Goal: Transaction & Acquisition: Purchase product/service

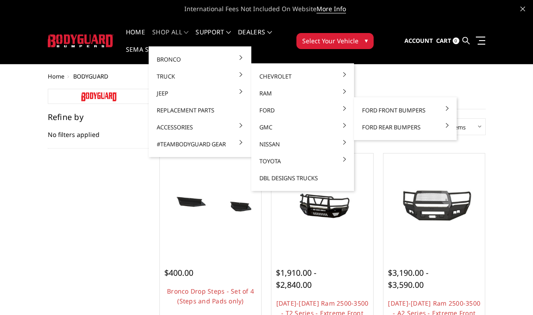
click at [349, 111] on link "Ford" at bounding box center [302, 110] width 95 height 17
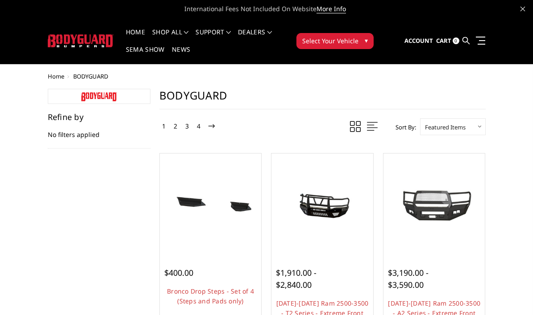
click at [340, 43] on span "Select Your Vehicle" at bounding box center [330, 40] width 56 height 9
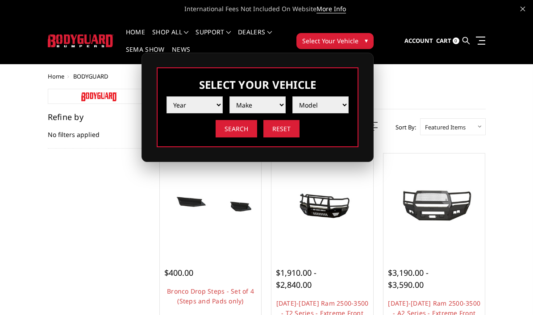
click at [214, 108] on select "Year 2025 2024 2023 2022 2021 2020 2019 2018 2017 2016 2015 2014 2013 2012 2011…" at bounding box center [194, 104] width 56 height 17
select select "yr_2025"
click at [268, 106] on select "Make Chevrolet Ford GMC Ram Toyota" at bounding box center [257, 104] width 56 height 17
select select "mk_ford"
click at [333, 105] on select "Model F150 F150 Raptor F250 / F350 F450 F550" at bounding box center [320, 104] width 56 height 17
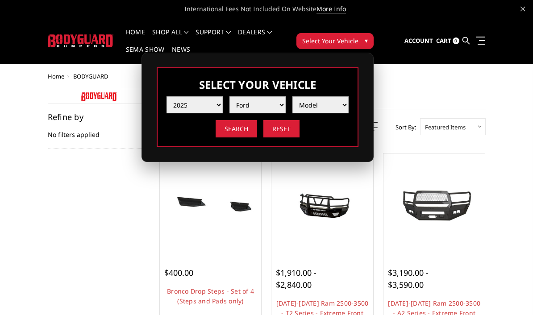
select select "md_f250-f350"
click at [244, 129] on input "Search" at bounding box center [236, 128] width 41 height 17
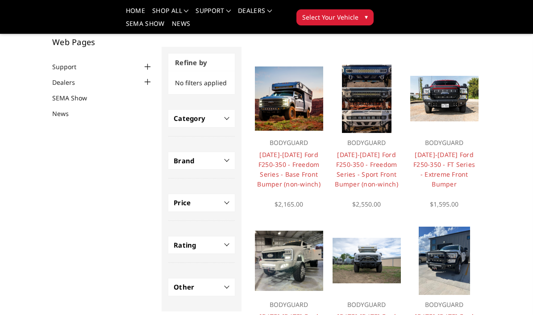
scroll to position [59, 0]
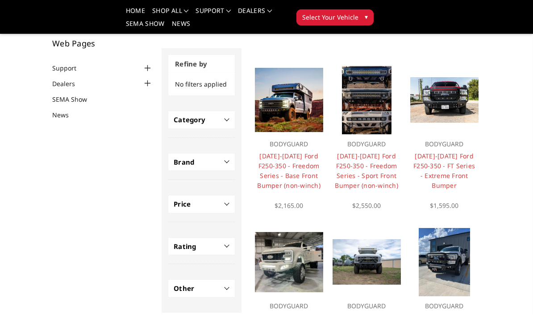
click at [462, 159] on link "2023-2025 Ford F250-350 - FT Series - Extreme Front Bumper" at bounding box center [444, 171] width 62 height 38
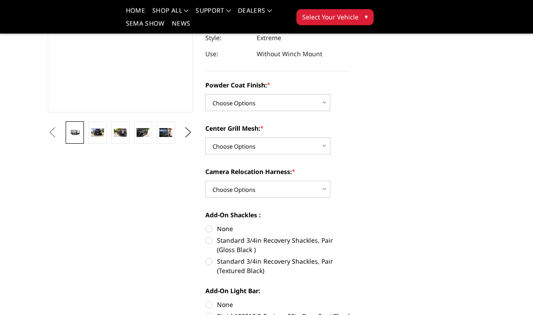
scroll to position [204, 0]
click at [97, 137] on img at bounding box center [97, 133] width 13 height 8
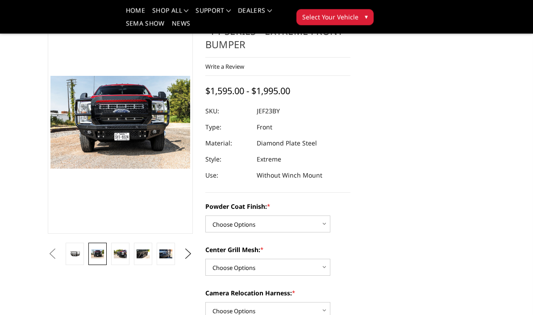
scroll to position [85, 0]
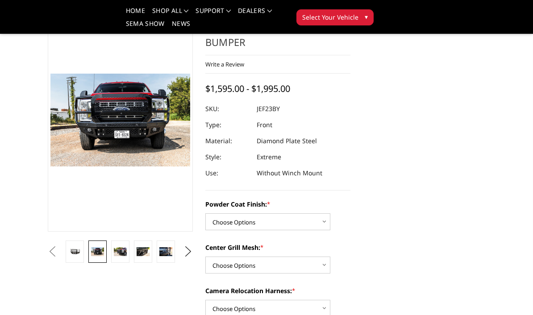
click at [118, 251] on img at bounding box center [120, 251] width 13 height 8
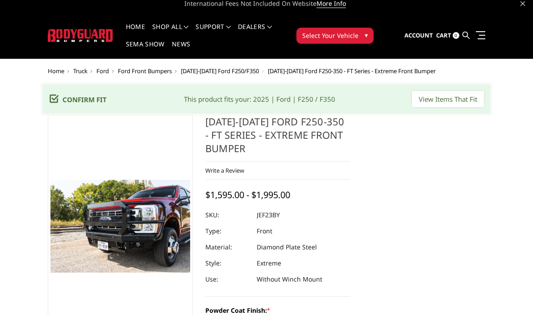
scroll to position [0, 0]
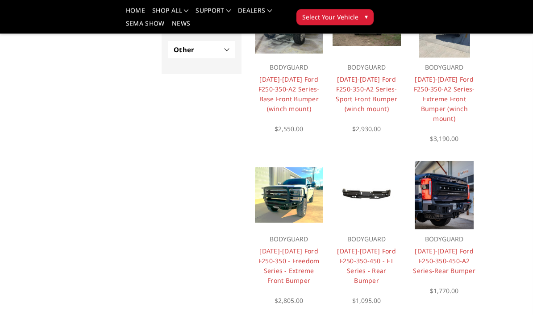
scroll to position [298, 0]
click at [311, 250] on link "[DATE]-[DATE] Ford F250-350 - Freedom Series - Extreme Front Bumper" at bounding box center [288, 266] width 61 height 38
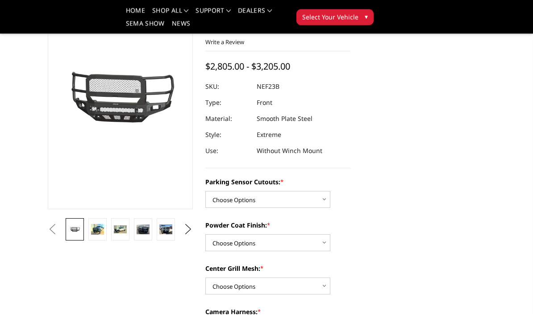
click at [95, 232] on img at bounding box center [97, 229] width 13 height 11
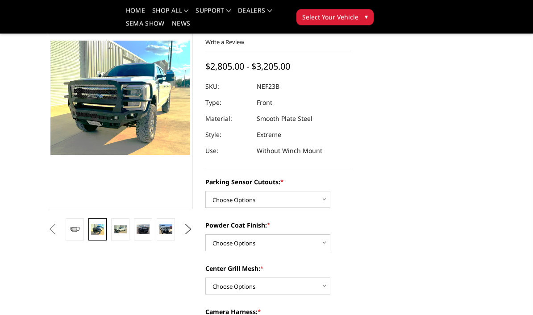
scroll to position [108, 0]
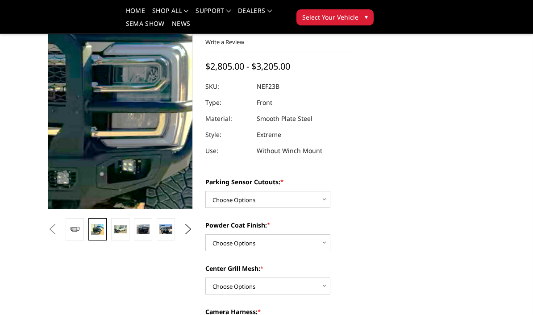
click at [134, 101] on img at bounding box center [80, 96] width 571 height 466
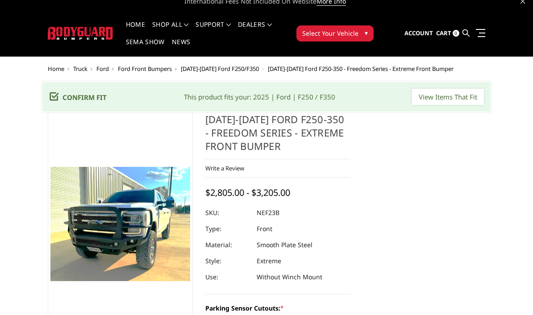
scroll to position [0, 0]
